Goal: Information Seeking & Learning: Check status

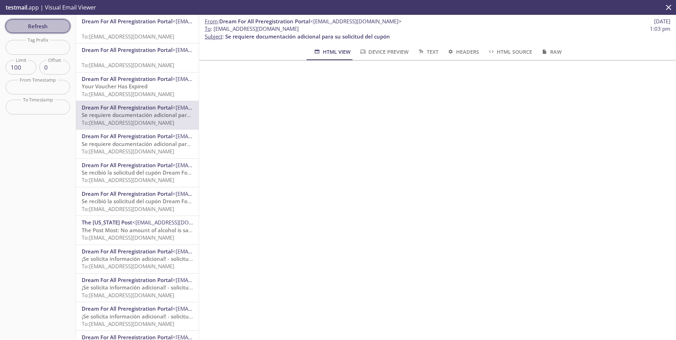
click at [54, 23] on span "Refresh" at bounding box center [37, 26] width 53 height 9
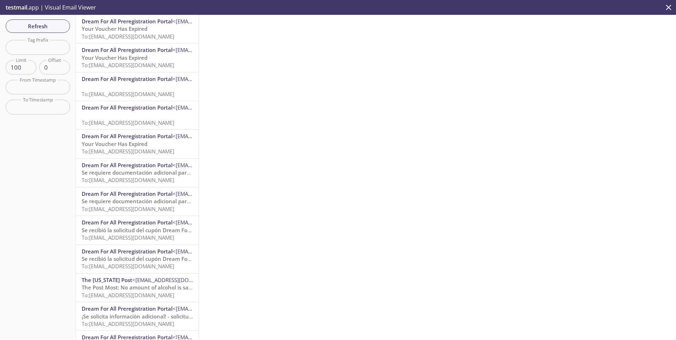
click at [129, 24] on span "Dream For All Preregistration Portal" at bounding box center [127, 21] width 91 height 7
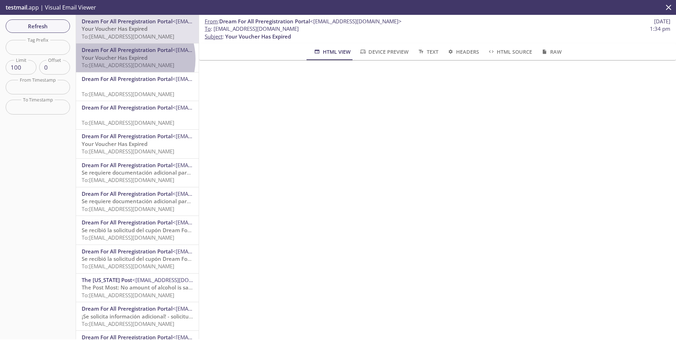
click at [127, 59] on span "Your Voucher Has Expired" at bounding box center [115, 57] width 66 height 7
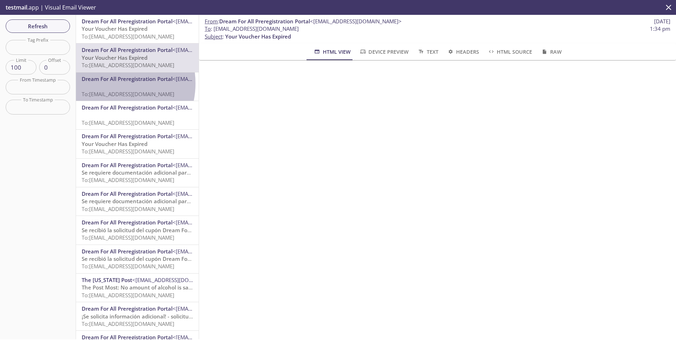
click at [109, 83] on p "To: [EMAIL_ADDRESS][DOMAIN_NAME]" at bounding box center [137, 90] width 111 height 15
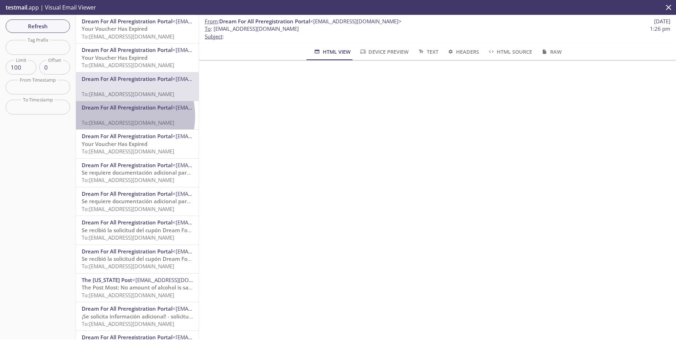
click at [116, 116] on p "To: [EMAIL_ADDRESS][DOMAIN_NAME]" at bounding box center [137, 118] width 111 height 15
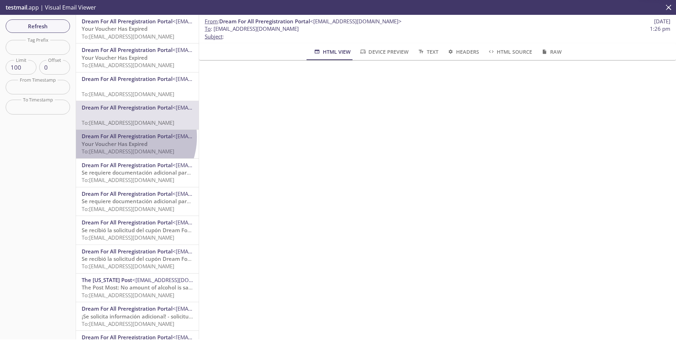
click at [121, 137] on span "Dream For All Preregistration Portal" at bounding box center [127, 136] width 91 height 7
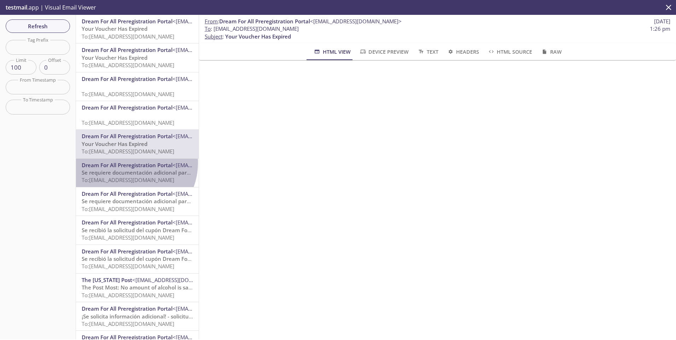
click at [128, 163] on span "Dream For All Preregistration Portal" at bounding box center [127, 165] width 91 height 7
